Goal: Task Accomplishment & Management: Complete application form

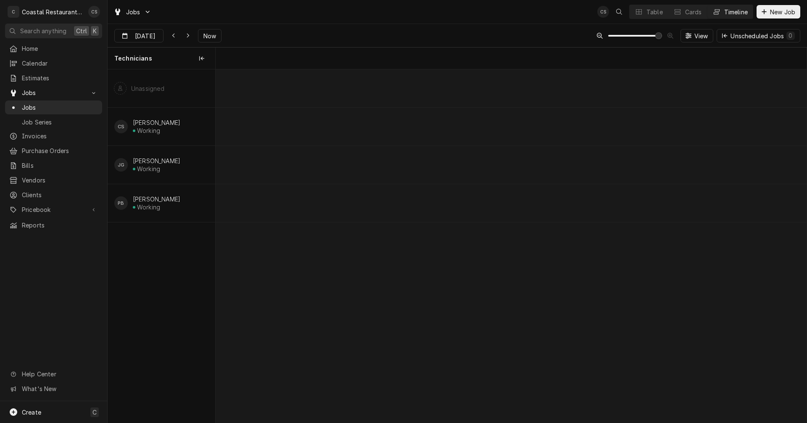
scroll to position [0, 11726]
click at [208, 35] on span "Now" at bounding box center [210, 36] width 16 height 9
type input "Aug 25"
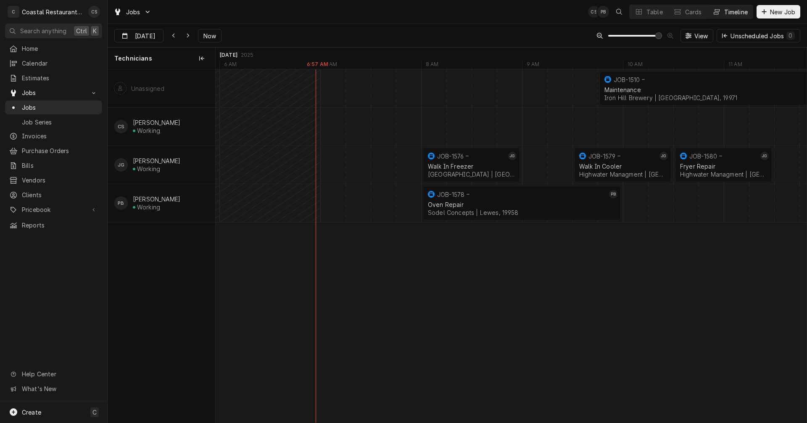
scroll to position [0, 18612]
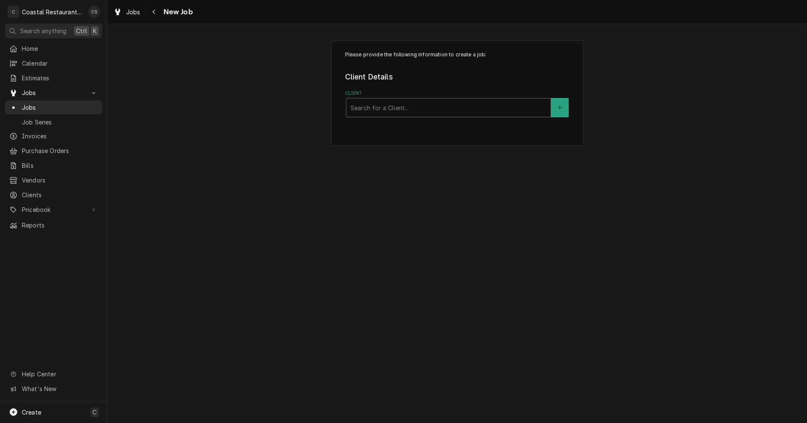
click at [384, 105] on div "Client" at bounding box center [448, 107] width 196 height 15
type input "Iron Hill"
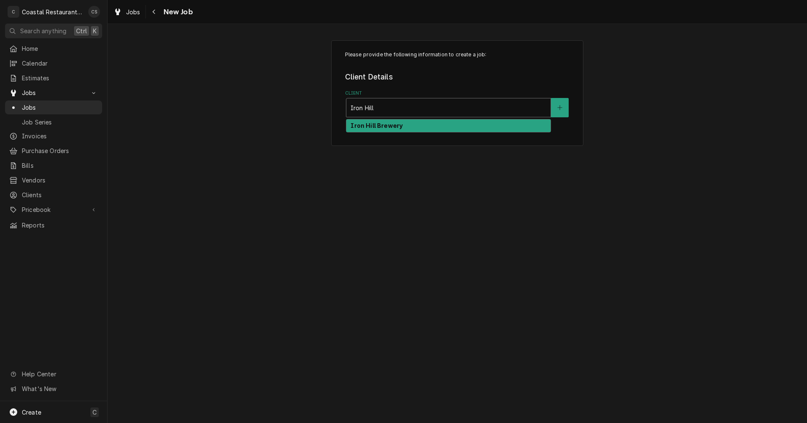
click at [383, 126] on strong "Iron Hill Brewery" at bounding box center [376, 125] width 52 height 7
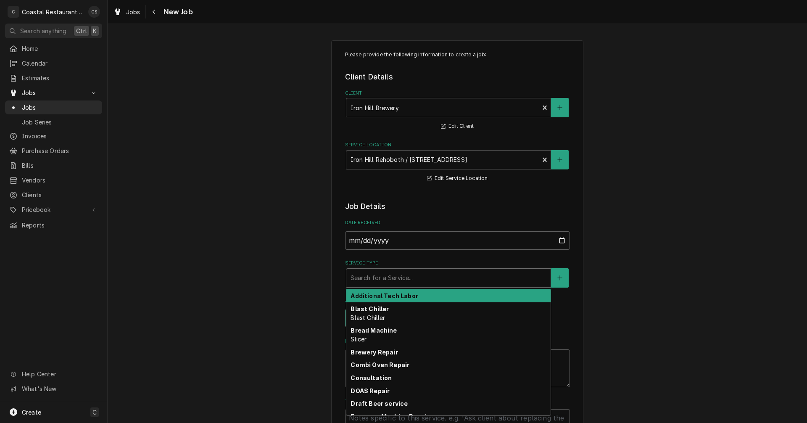
click at [366, 280] on div "Service Type" at bounding box center [448, 277] width 196 height 15
type textarea "x"
type input "r"
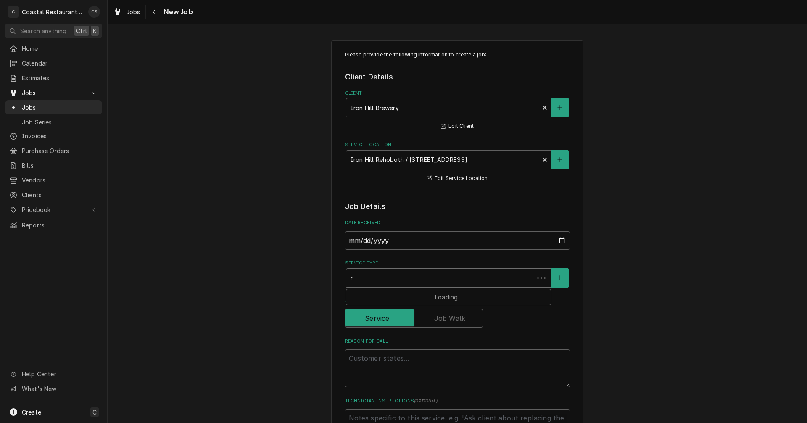
type textarea "x"
type input "re"
type textarea "x"
type input "ref"
click at [366, 296] on strong "Refrigeration" at bounding box center [371, 295] width 42 height 7
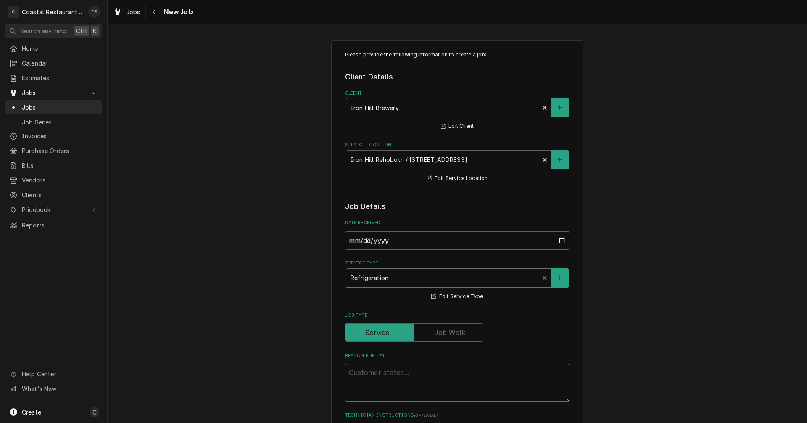
click at [371, 373] on textarea "Reason For Call" at bounding box center [457, 382] width 225 height 38
type textarea "x"
type textarea "W"
type textarea "x"
type textarea "Wo"
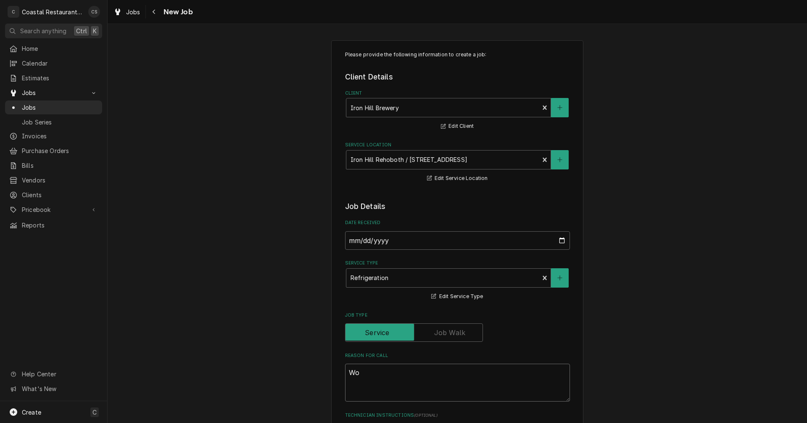
type textarea "x"
type textarea "Wor"
type textarea "x"
type textarea "Work"
type textarea "x"
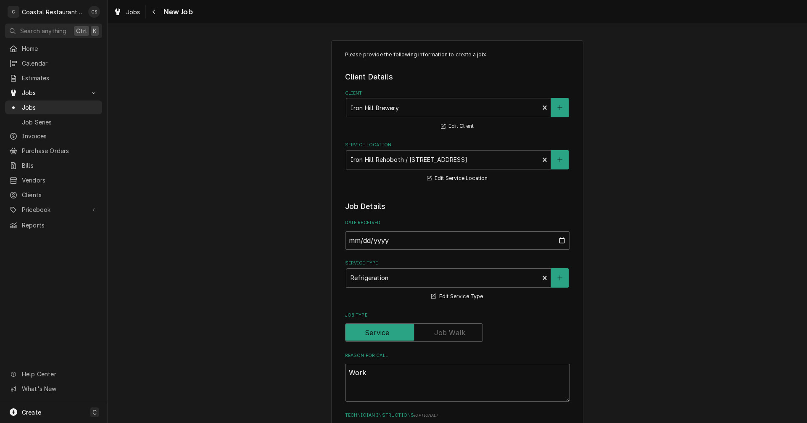
type textarea "Work"
type textarea "x"
type textarea "Work O"
type textarea "x"
type textarea "Work Or"
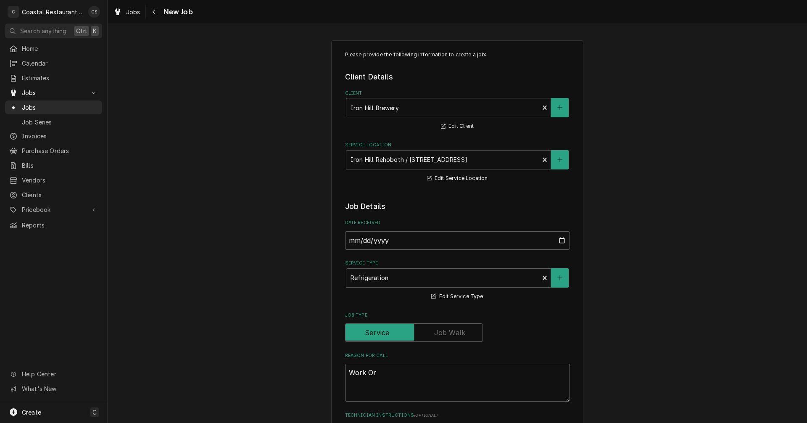
type textarea "x"
type textarea "Work Ord"
type textarea "x"
type textarea "Work Orde"
type textarea "x"
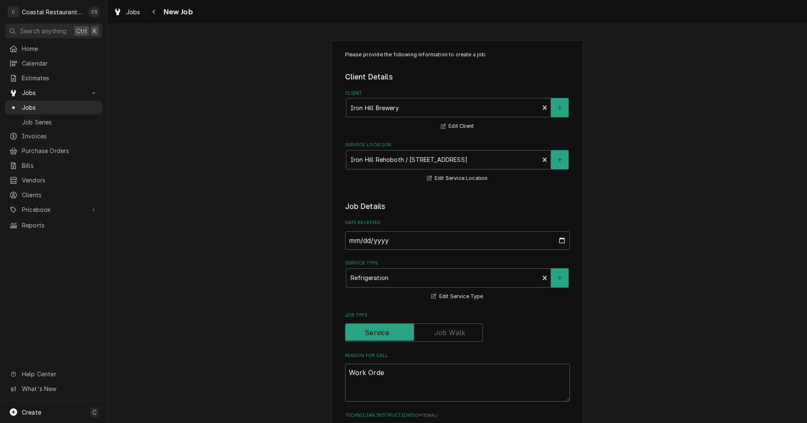
type textarea "Work Order"
type textarea "x"
type textarea "Work Order:"
type textarea "x"
type textarea "Work Order:"
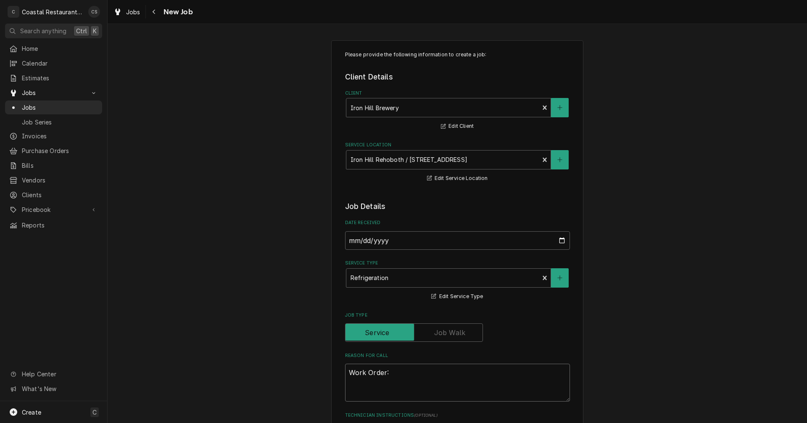
type textarea "x"
type textarea "Work Order: 1"
type textarea "x"
type textarea "Work Order: 19"
type textarea "x"
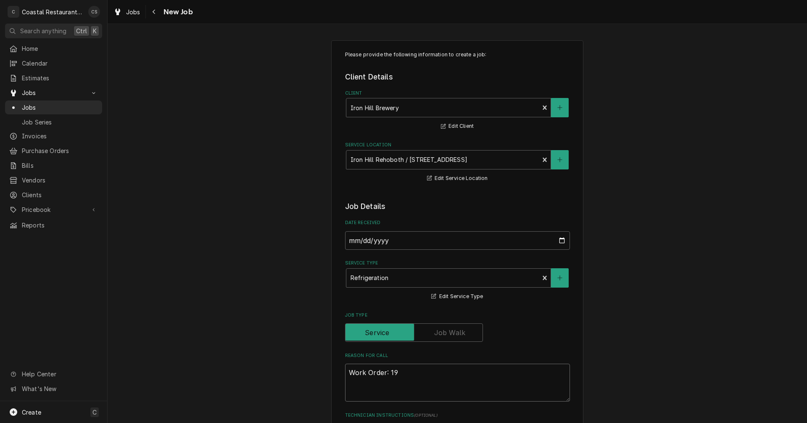
type textarea "Work Order: 198"
type textarea "x"
type textarea "Work Order: 1988"
type textarea "x"
type textarea "Work Order: 19883"
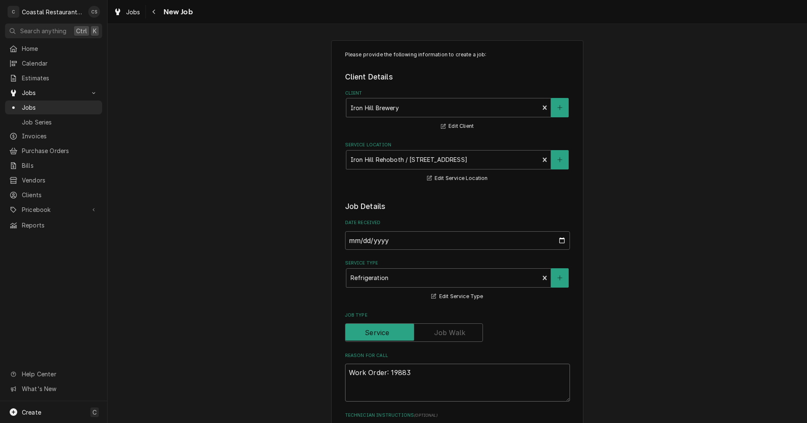
type textarea "x"
type textarea "Work Order: 198834"
type textarea "x"
type textarea "Work Order: 1988344"
type textarea "x"
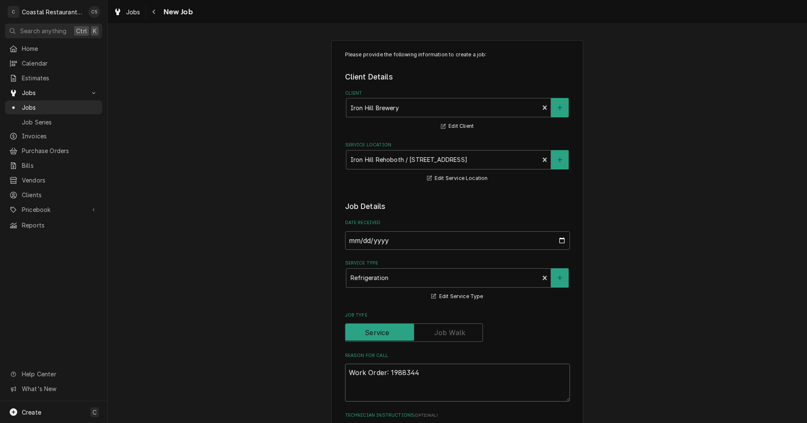
type textarea "Work Order: 1988344"
type textarea "x"
type textarea "Work Order: 1988344"
click at [439, 375] on textarea "Work Order: 1988344" at bounding box center [457, 382] width 225 height 38
paste textarea "App battering station on fans running , not cooling"
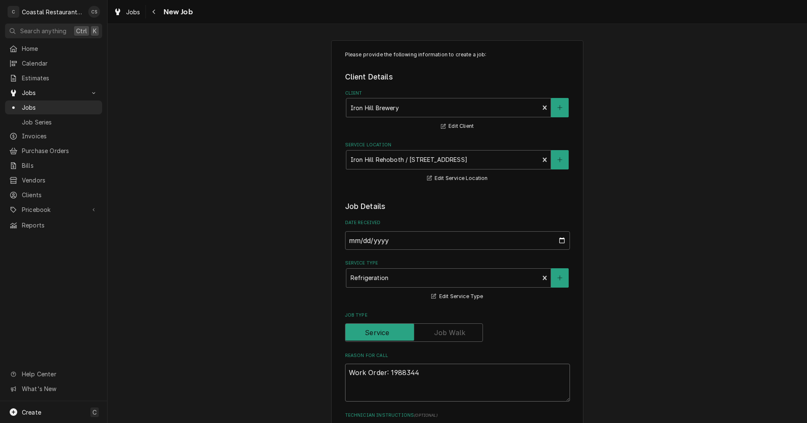
type textarea "x"
type textarea "Work Order: 1988344 App battering station on fans running , not cooling"
type textarea "x"
type textarea "Work Order: 1988344 App battering station on fans running , not cooling."
type textarea "x"
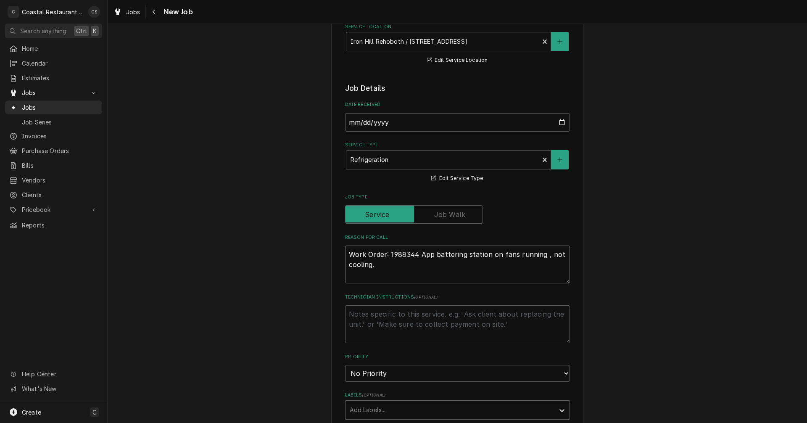
scroll to position [168, 0]
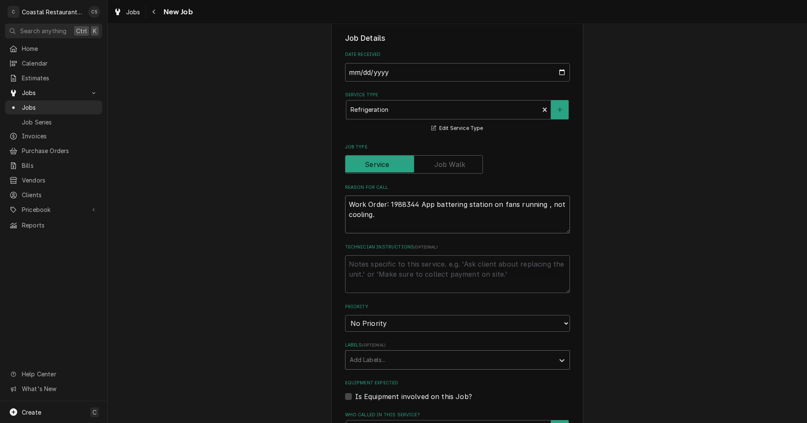
type textarea "Work Order: 1988344 App battering station on fans running , not cooling."
click at [367, 362] on div "Labels" at bounding box center [450, 359] width 200 height 15
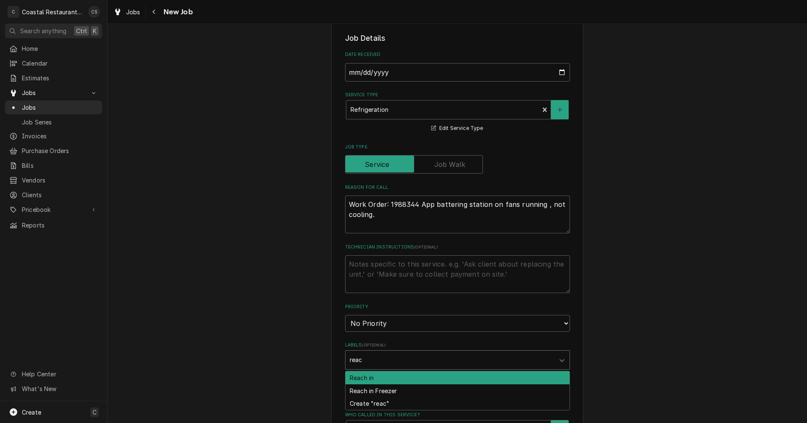
type input "reach"
click at [360, 379] on div "Reach in" at bounding box center [457, 377] width 224 height 13
type textarea "x"
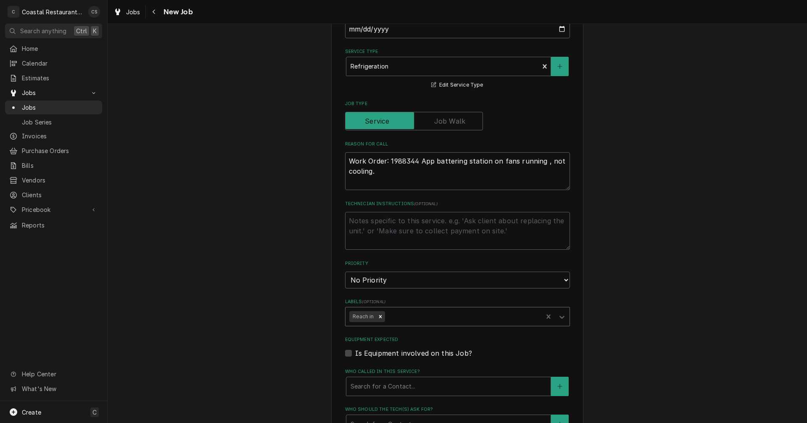
scroll to position [252, 0]
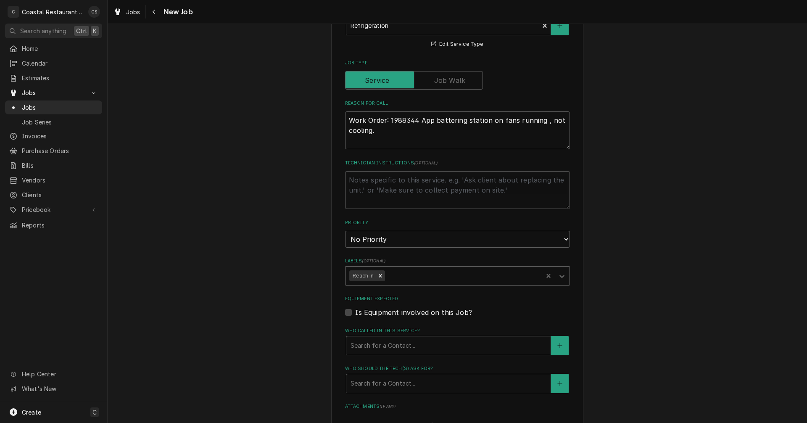
click at [368, 347] on div "Who called in this service?" at bounding box center [448, 345] width 196 height 15
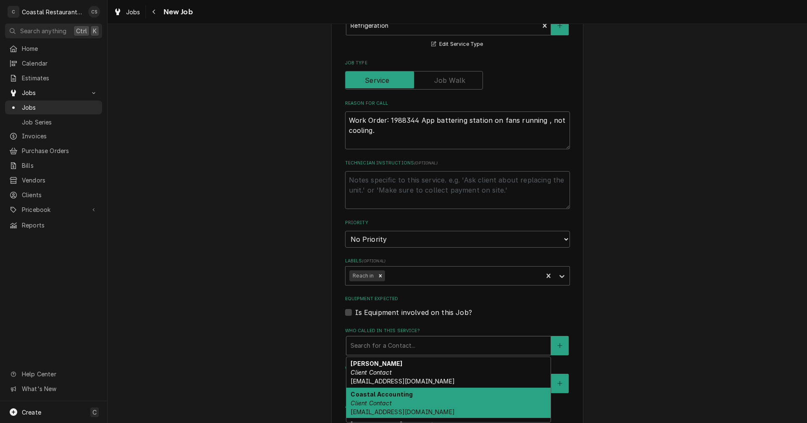
scroll to position [35, 0]
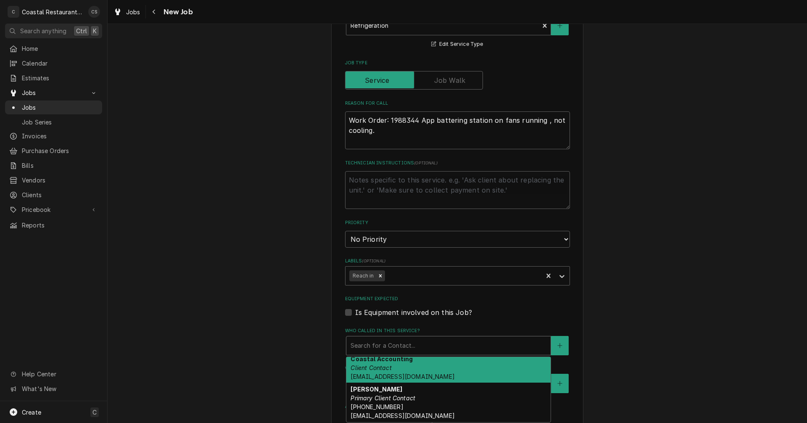
click at [378, 366] on em "Client Contact" at bounding box center [370, 367] width 41 height 7
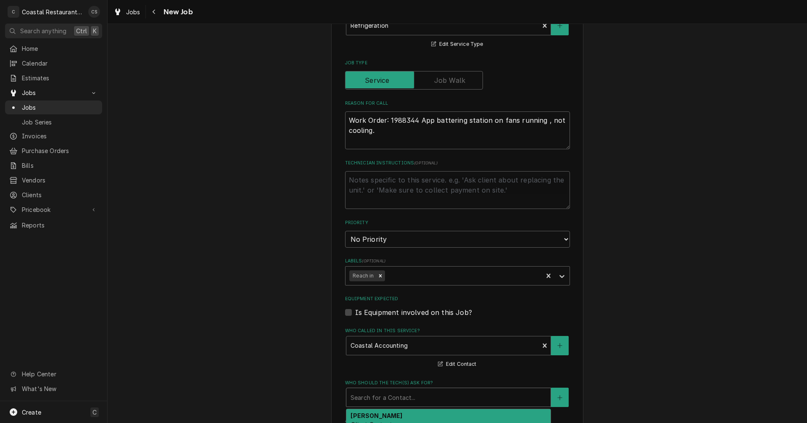
click at [370, 400] on div "Who should the tech(s) ask for?" at bounding box center [448, 396] width 196 height 15
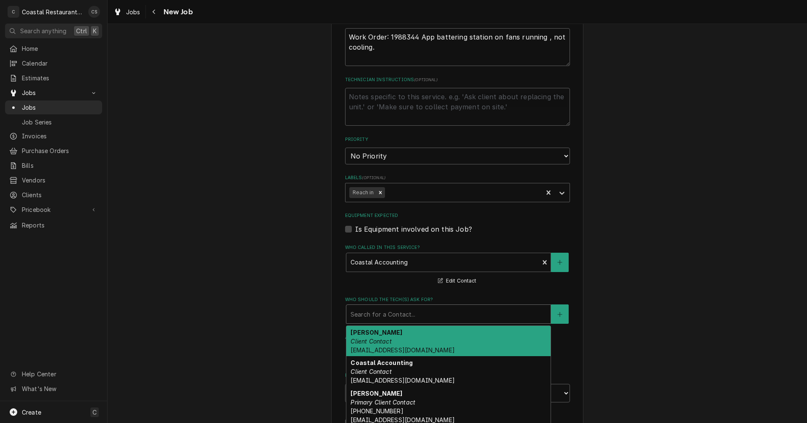
scroll to position [336, 0]
click at [379, 257] on div "Who called in this service?" at bounding box center [442, 261] width 184 height 15
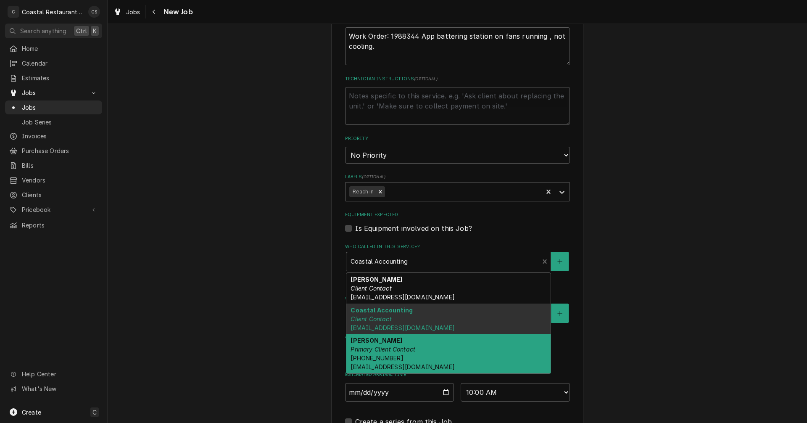
click at [370, 351] on em "Primary Client Contact" at bounding box center [382, 348] width 65 height 7
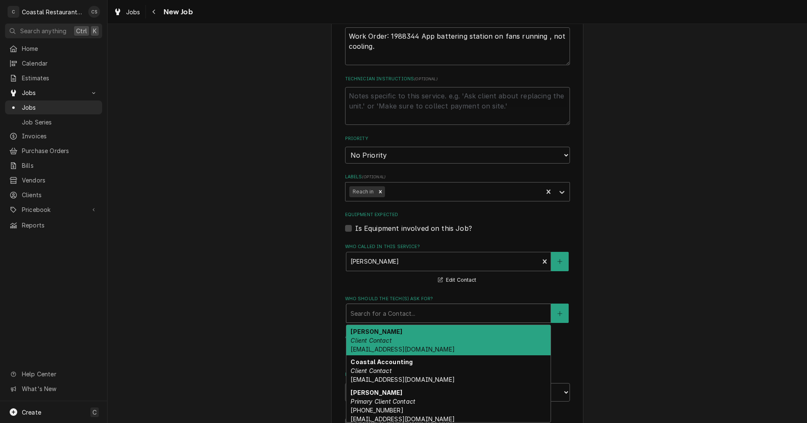
click at [374, 313] on div "Who should the tech(s) ask for?" at bounding box center [448, 312] width 196 height 15
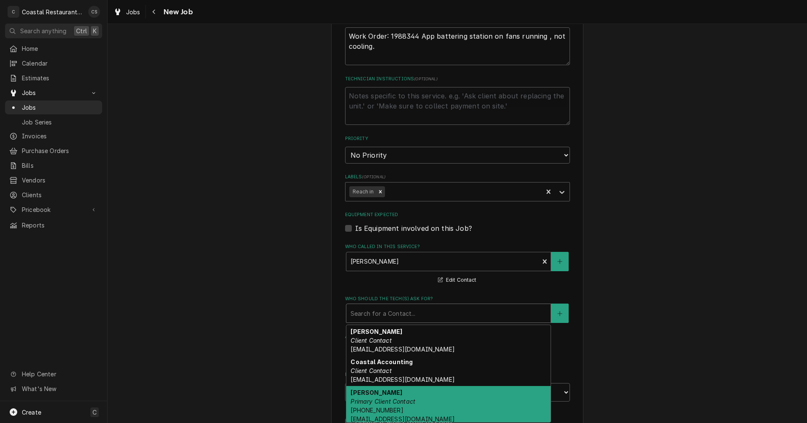
drag, startPoint x: 375, startPoint y: 400, endPoint x: 384, endPoint y: 389, distance: 13.7
click at [375, 400] on em "Primary Client Contact" at bounding box center [382, 400] width 65 height 7
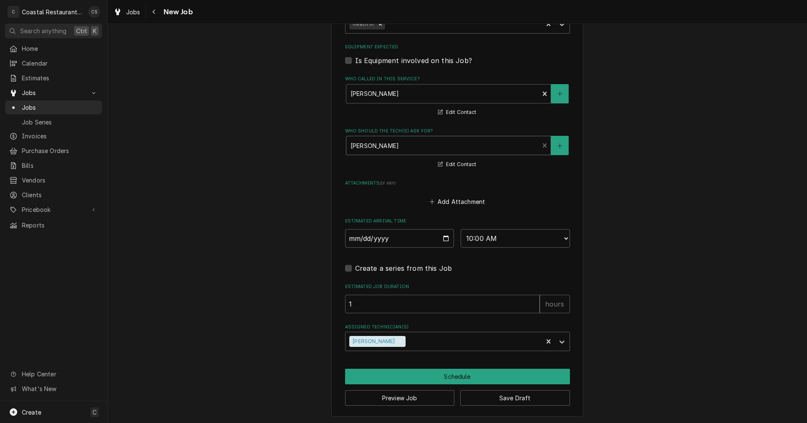
scroll to position [505, 0]
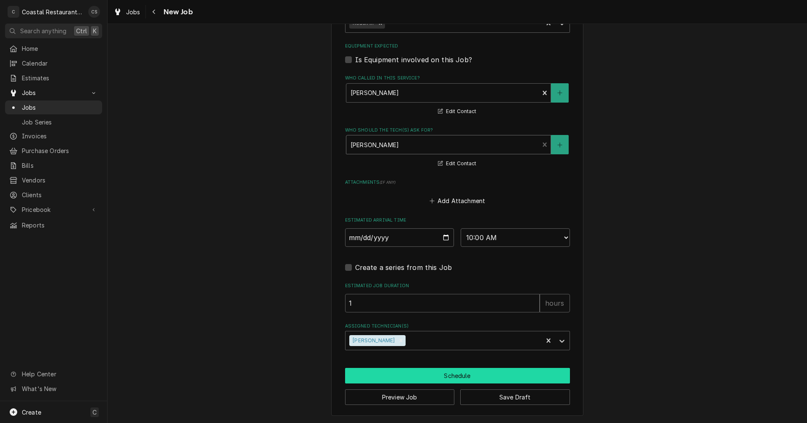
click at [432, 375] on button "Schedule" at bounding box center [457, 376] width 225 height 16
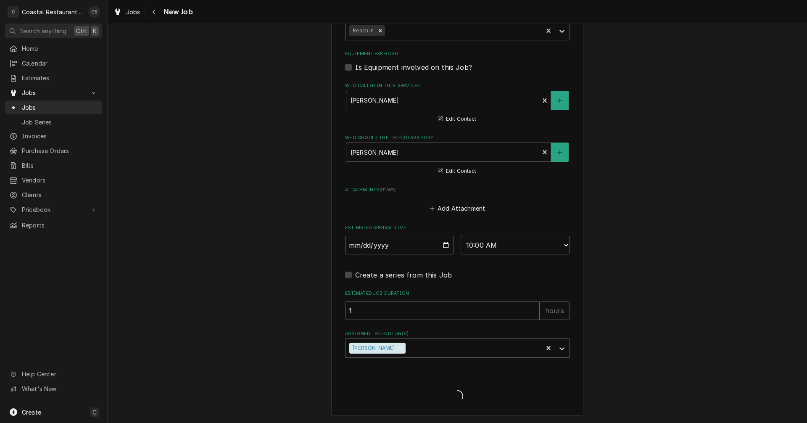
scroll to position [497, 0]
type textarea "x"
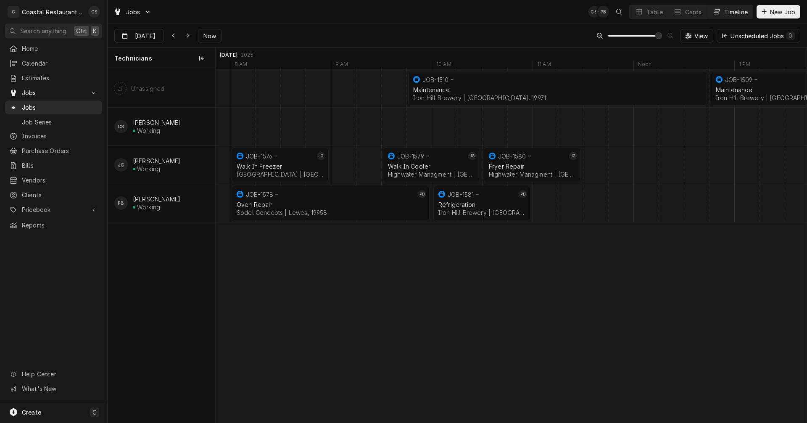
scroll to position [0, 11664]
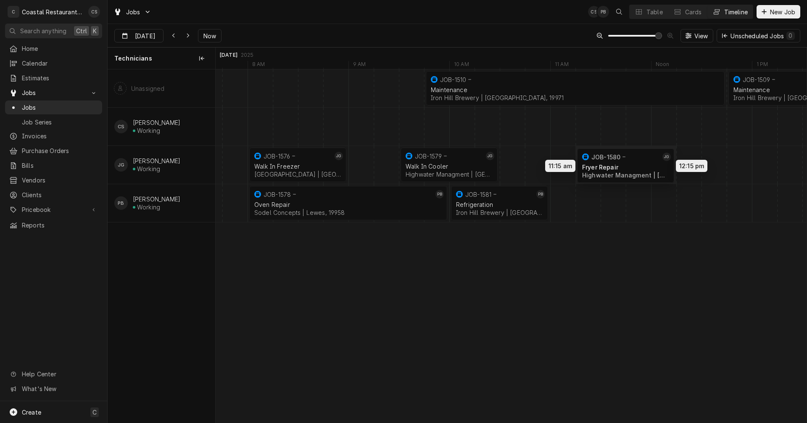
drag, startPoint x: 536, startPoint y: 162, endPoint x: 598, endPoint y: 162, distance: 62.6
click at [610, 163] on div "9:45 AM 12:45 PM JOB-1510 Maintenance Iron Hill Brewery | Rehoboth Beach, 19971…" at bounding box center [511, 245] width 591 height 353
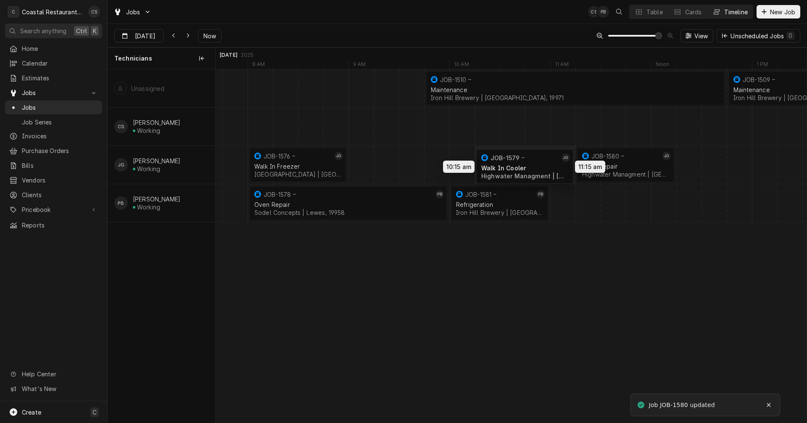
drag, startPoint x: 474, startPoint y: 164, endPoint x: 550, endPoint y: 166, distance: 75.6
click at [550, 166] on div "9:45 AM 12:45 PM JOB-1510 Maintenance Iron Hill Brewery | Rehoboth Beach, 19971…" at bounding box center [511, 245] width 591 height 353
click at [365, 164] on div "Dynamic Content Wrapper" at bounding box center [701, 165] width 24300 height 38
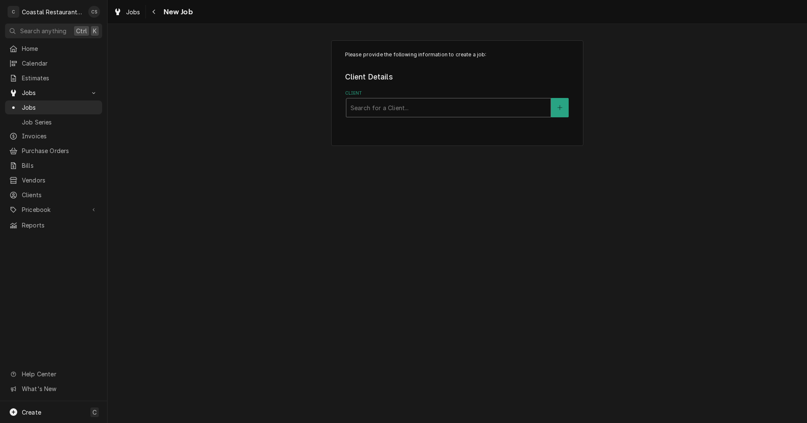
click at [381, 108] on div "Client" at bounding box center [448, 107] width 196 height 15
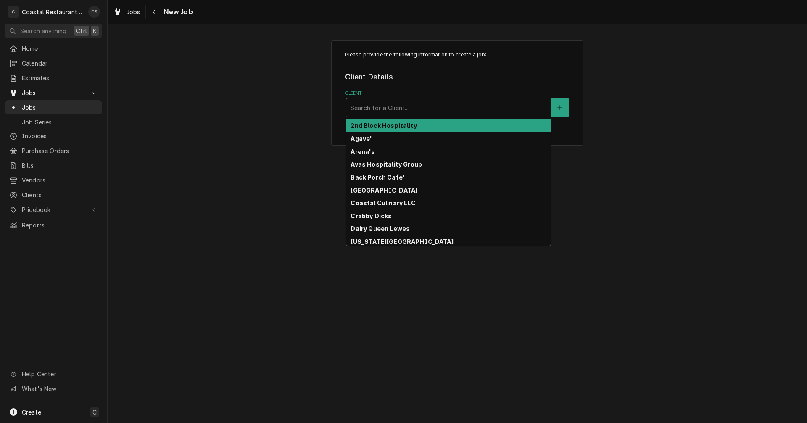
type input "O"
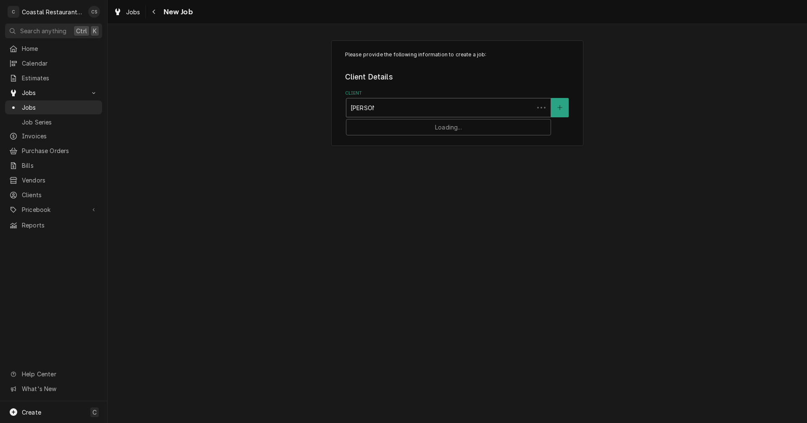
type input "southern"
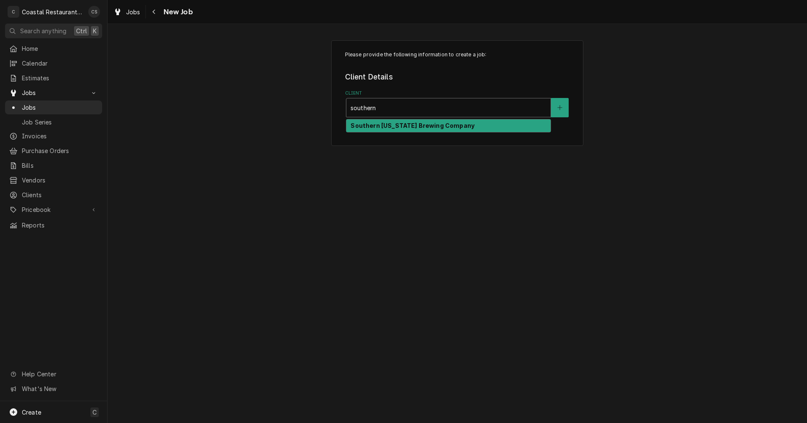
click at [389, 127] on strong "Southern Delaware Brewing Company" at bounding box center [412, 125] width 124 height 7
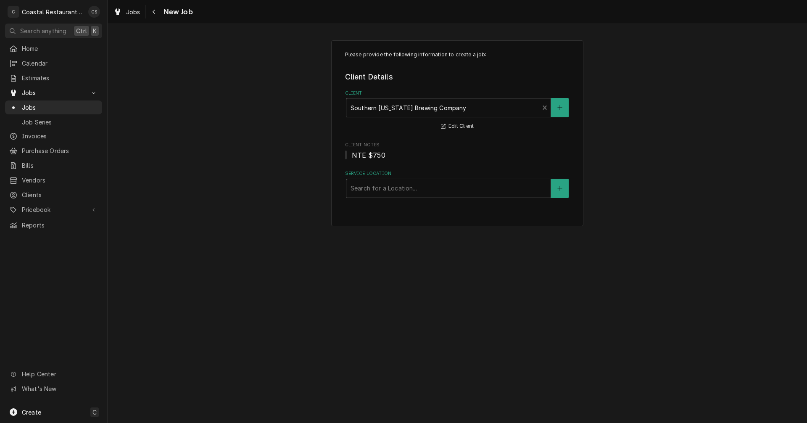
click at [379, 192] on div "Service Location" at bounding box center [448, 188] width 196 height 15
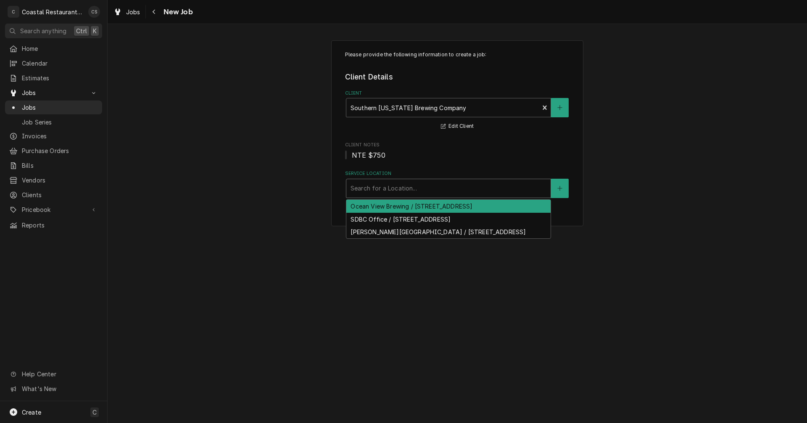
click at [381, 207] on div "Ocean View Brewing / 85 Atlantic Ave, Ocean View, DE 19970" at bounding box center [448, 206] width 204 height 13
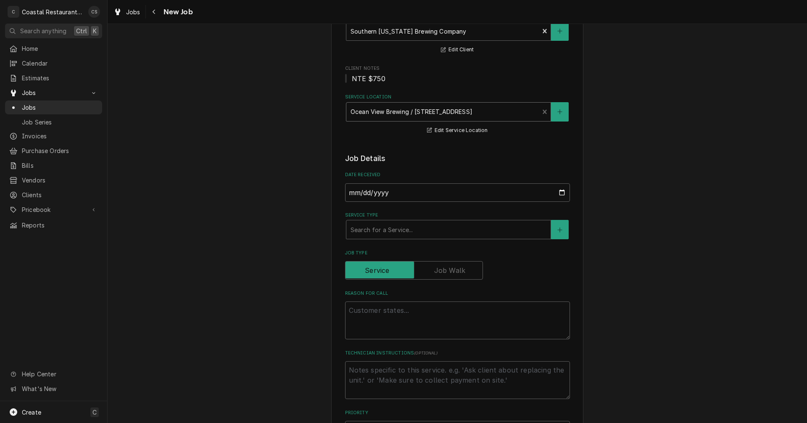
scroll to position [84, 0]
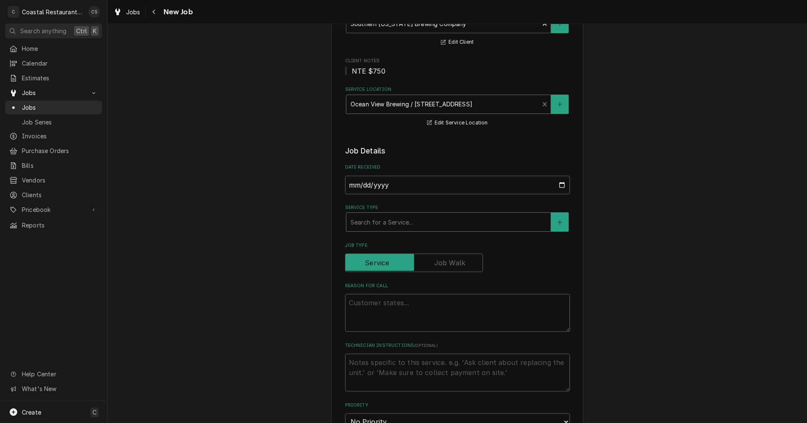
click at [372, 221] on div "Service Type" at bounding box center [448, 221] width 196 height 15
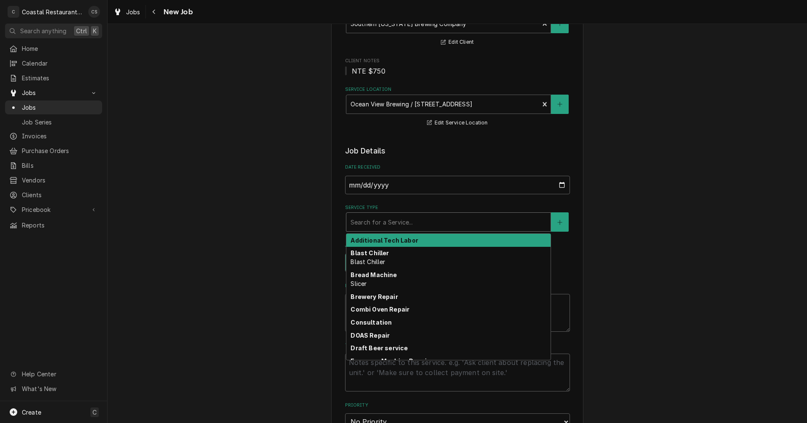
type textarea "x"
type input "s"
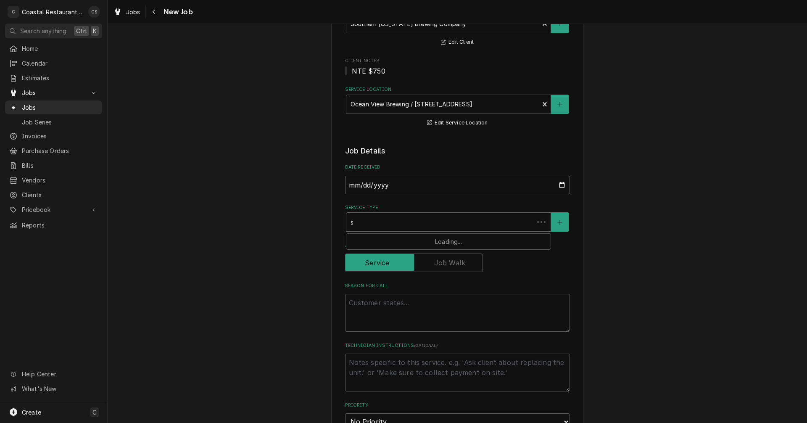
type textarea "x"
type input "st"
type textarea "x"
type input "ste"
type textarea "x"
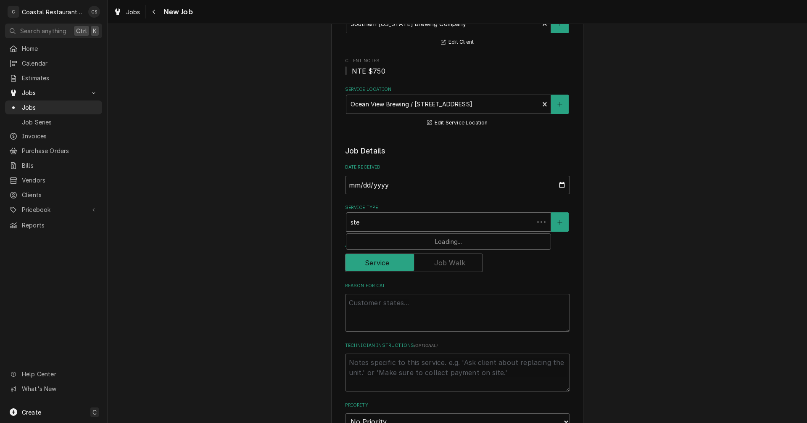
type input "stea"
click at [378, 253] on strong "Steam Table Repair" at bounding box center [380, 252] width 61 height 7
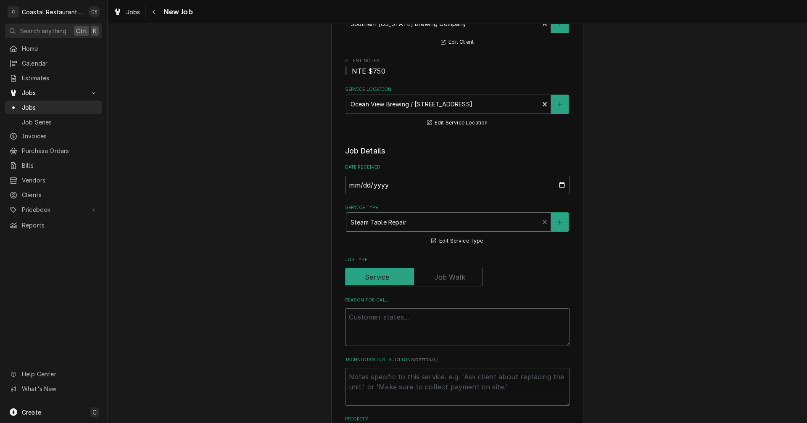
click at [373, 319] on textarea "Reason For Call" at bounding box center [457, 327] width 225 height 38
click at [348, 318] on textarea "Reason For Call" at bounding box center [457, 327] width 225 height 38
paste textarea "Work Order ID: 14088"
type textarea "x"
type textarea "Work Order ID: 14088"
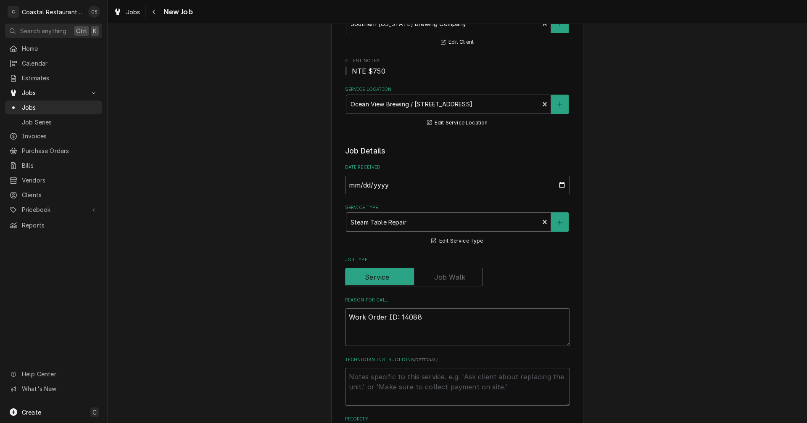
type textarea "x"
type textarea "Work Order ID: 14088"
type textarea "x"
type textarea "Work Order ID: 14088"
click at [429, 318] on textarea "Work Order ID: 14088" at bounding box center [457, 327] width 225 height 38
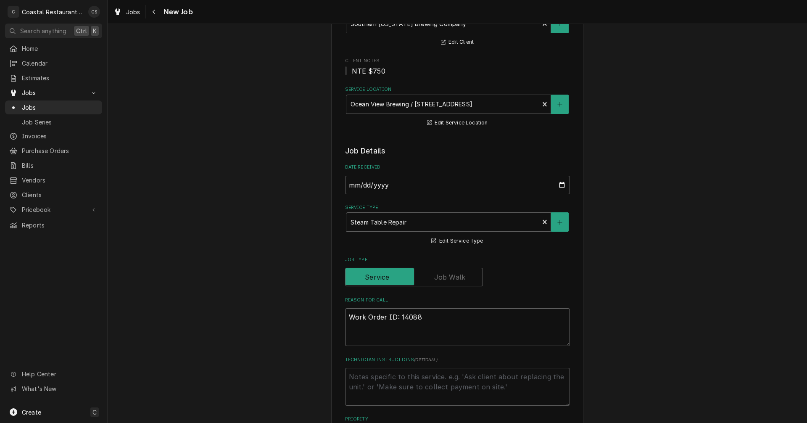
paste textarea "the furthest left side of the steam table is not heating/ maintaining heat at a…"
type textarea "x"
type textarea "Work Order ID: 14088 the furthest left side of the steam table is not heating/ …"
type textarea "x"
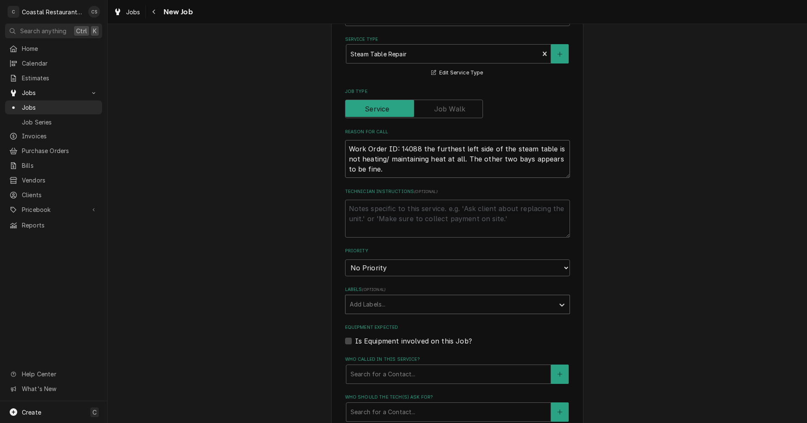
type textarea "Work Order ID: 14088 the furthest left side of the steam table is not heating/ …"
click at [387, 303] on div "Labels" at bounding box center [450, 304] width 200 height 15
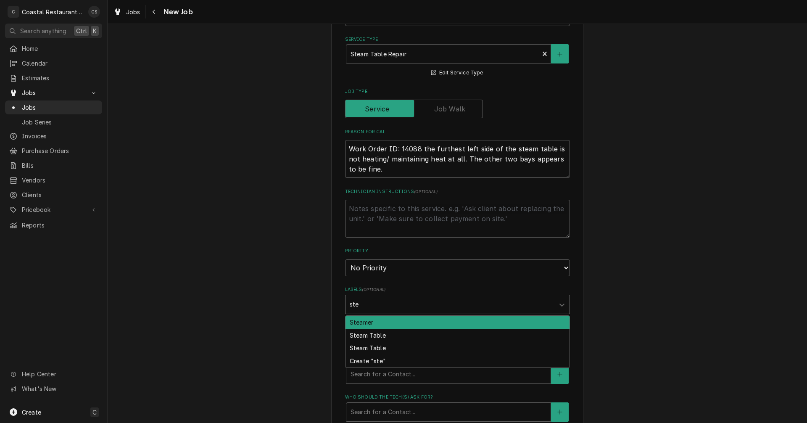
type input "stea"
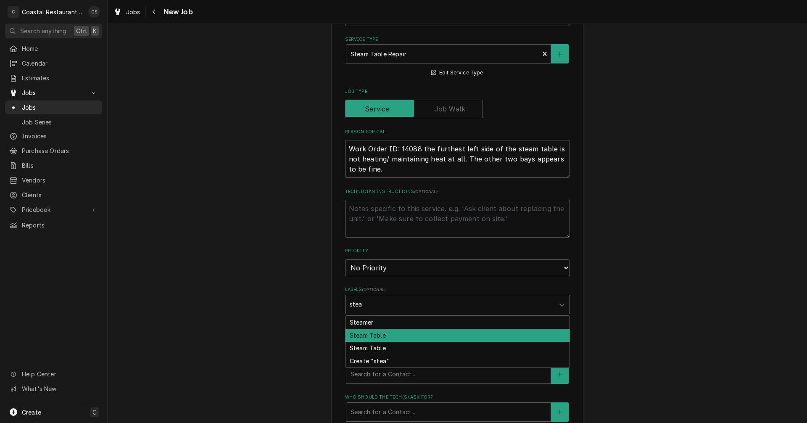
click at [378, 336] on div "Steam Table" at bounding box center [457, 335] width 224 height 13
type textarea "x"
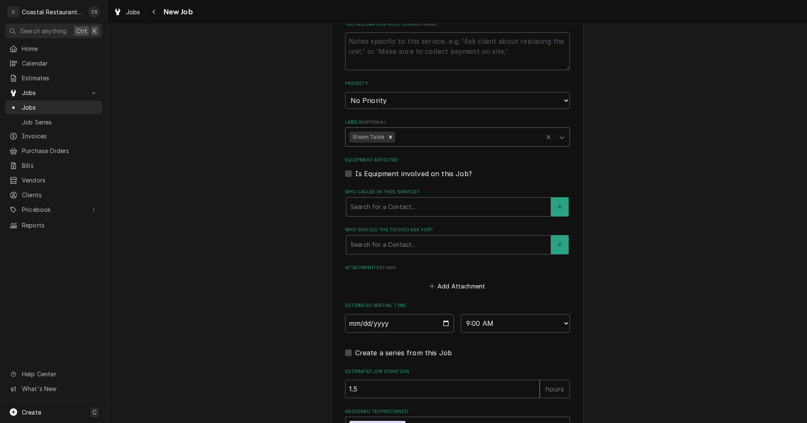
scroll to position [420, 0]
click at [384, 209] on div "Who called in this service?" at bounding box center [448, 205] width 196 height 15
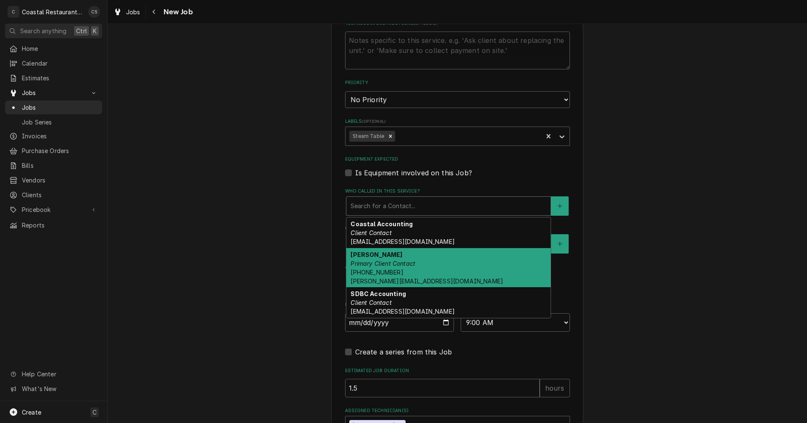
click at [379, 263] on em "Primary Client Contact" at bounding box center [382, 263] width 65 height 7
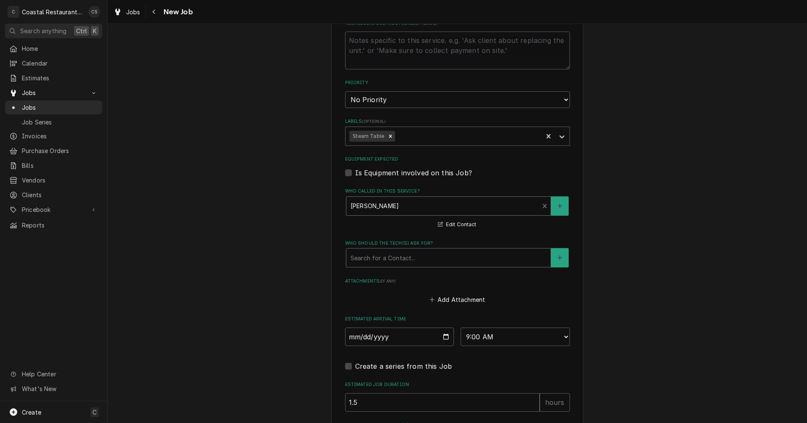
click at [381, 255] on div "Who should the tech(s) ask for?" at bounding box center [448, 257] width 196 height 15
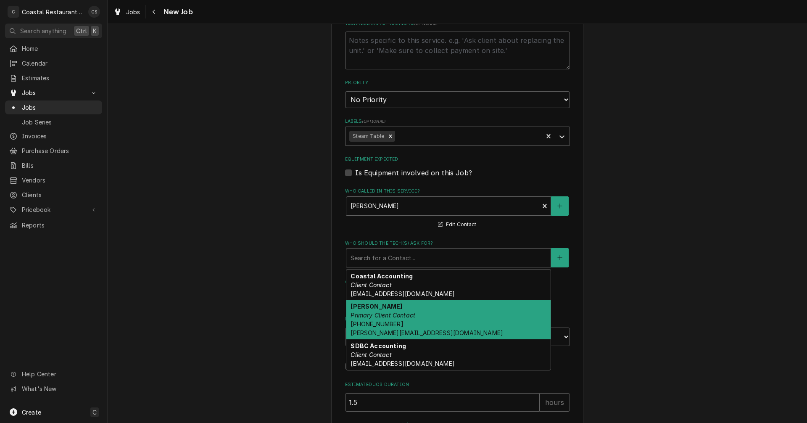
click at [384, 308] on strong "Kris Medford" at bounding box center [376, 305] width 52 height 7
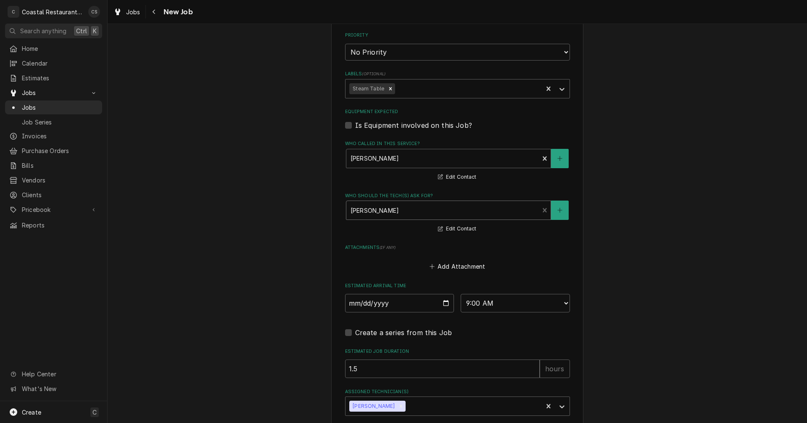
scroll to position [533, 0]
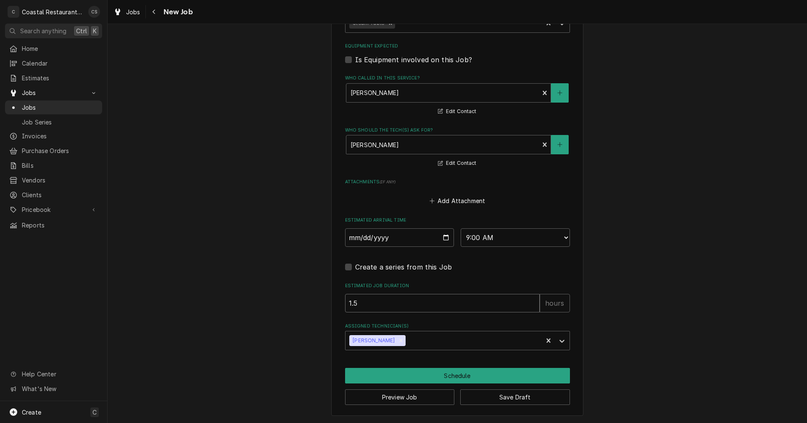
click at [368, 302] on input "1.5" at bounding box center [442, 303] width 195 height 18
type textarea "x"
type input "1"
type textarea "x"
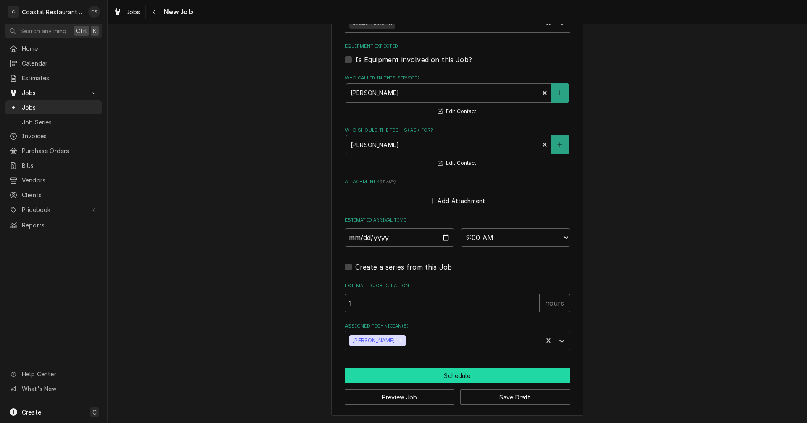
type input "1"
click at [444, 378] on button "Schedule" at bounding box center [457, 376] width 225 height 16
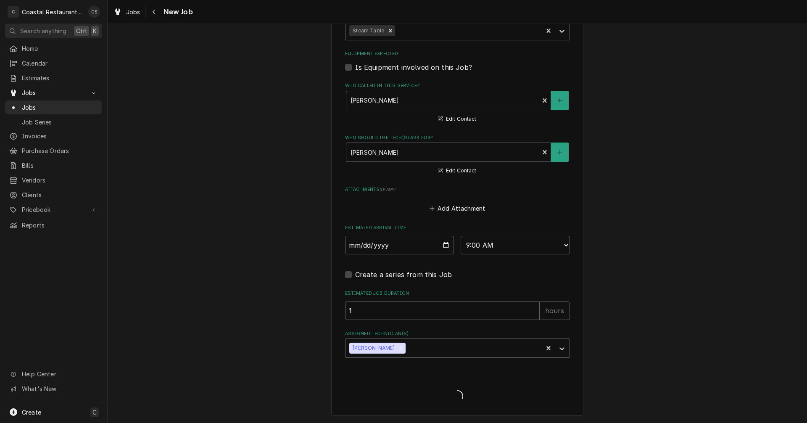
scroll to position [526, 0]
type textarea "x"
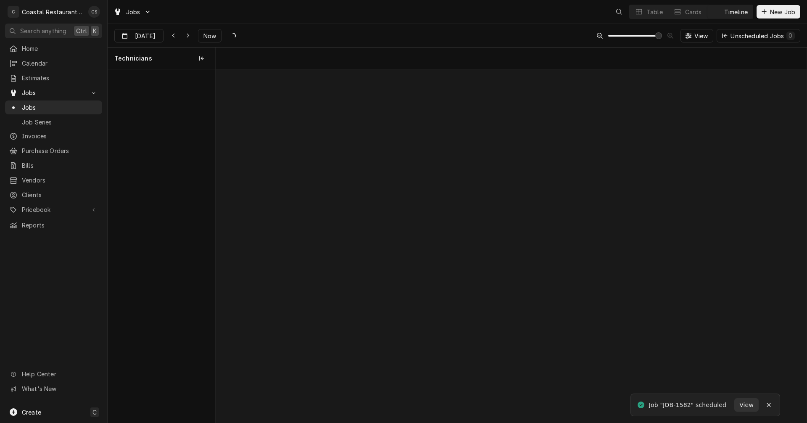
scroll to position [0, 11715]
